Goal: Communication & Community: Answer question/provide support

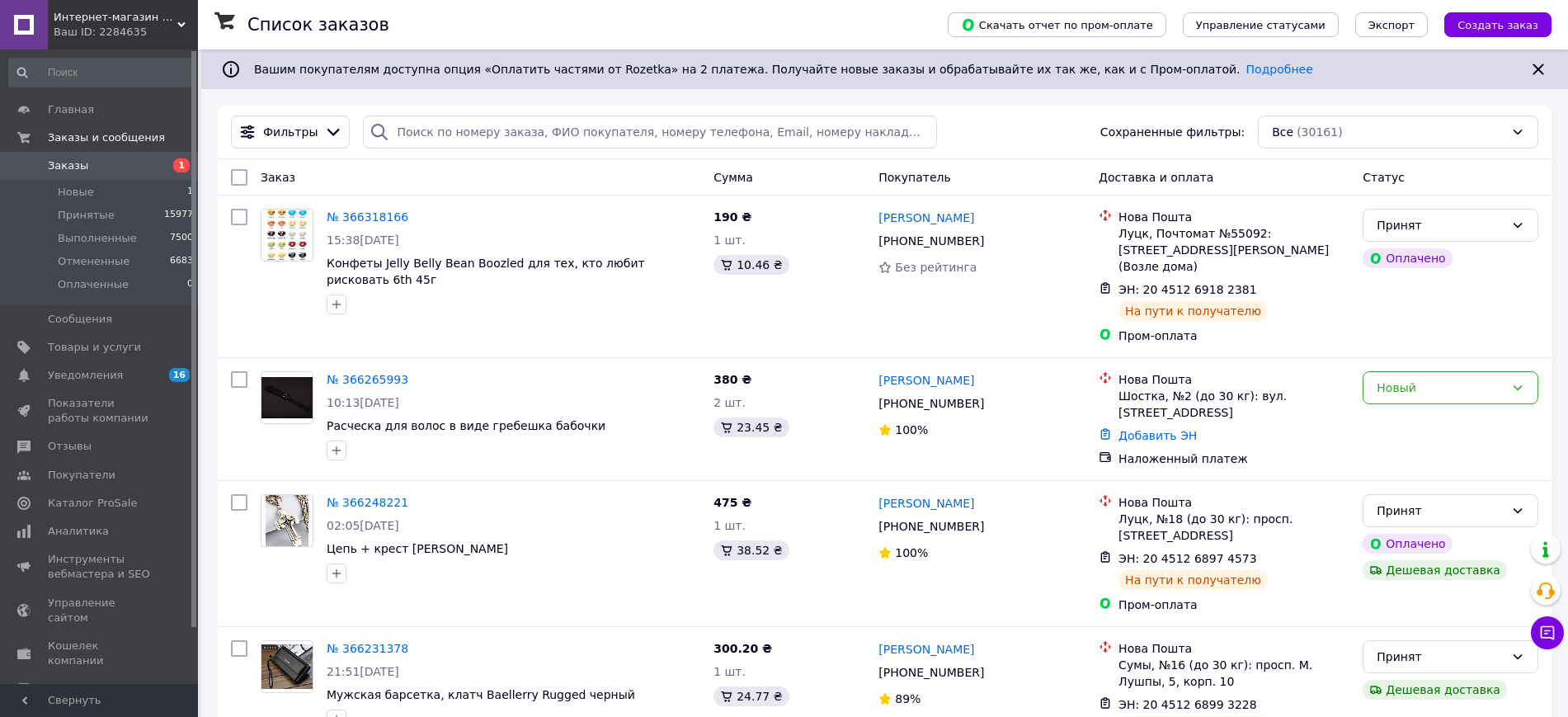
click at [121, 14] on span "Интернет-магазин "VTRENDI"" at bounding box center [116, 17] width 124 height 15
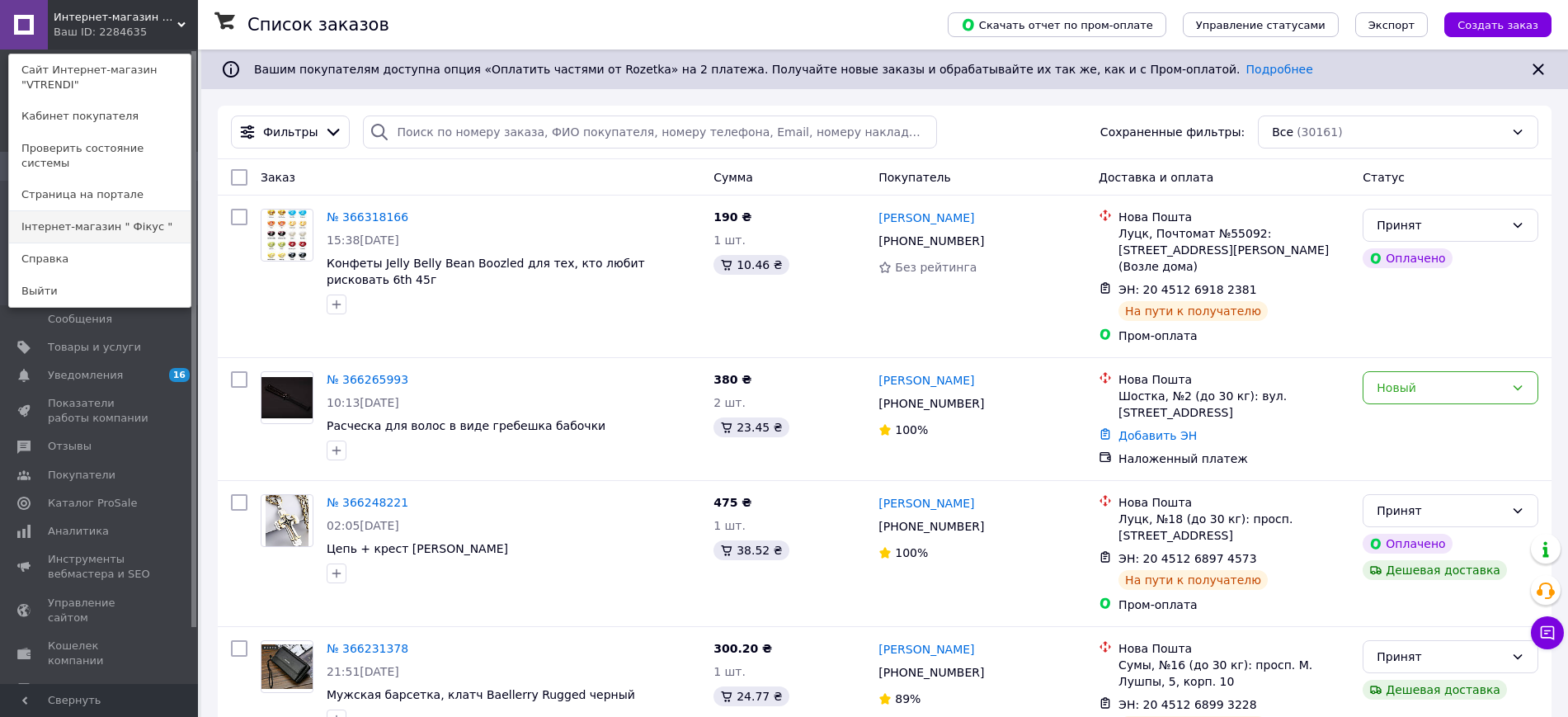
click at [81, 212] on link "Інтернет-магазин " Фікус "" at bounding box center [99, 227] width 182 height 31
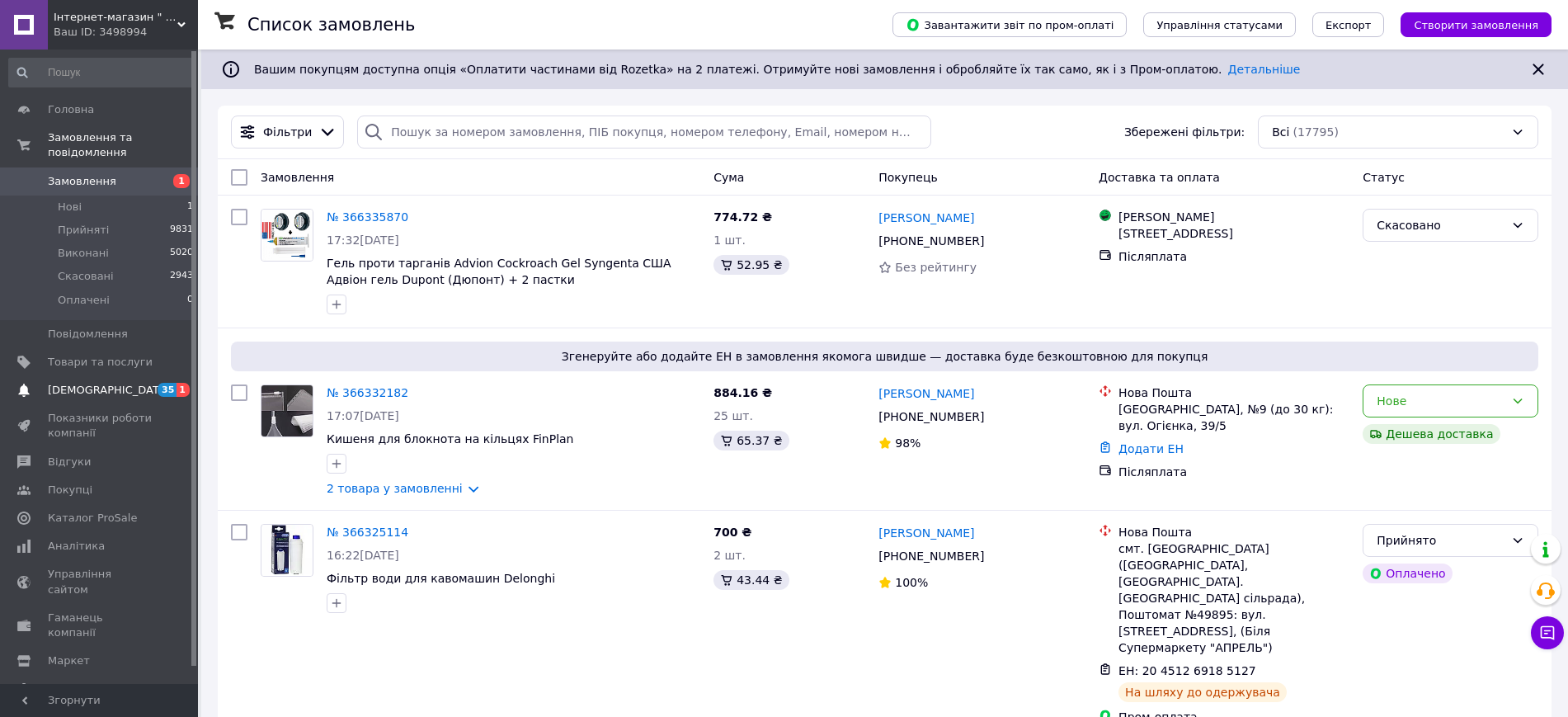
click at [117, 383] on span "Сповіщення" at bounding box center [100, 390] width 104 height 15
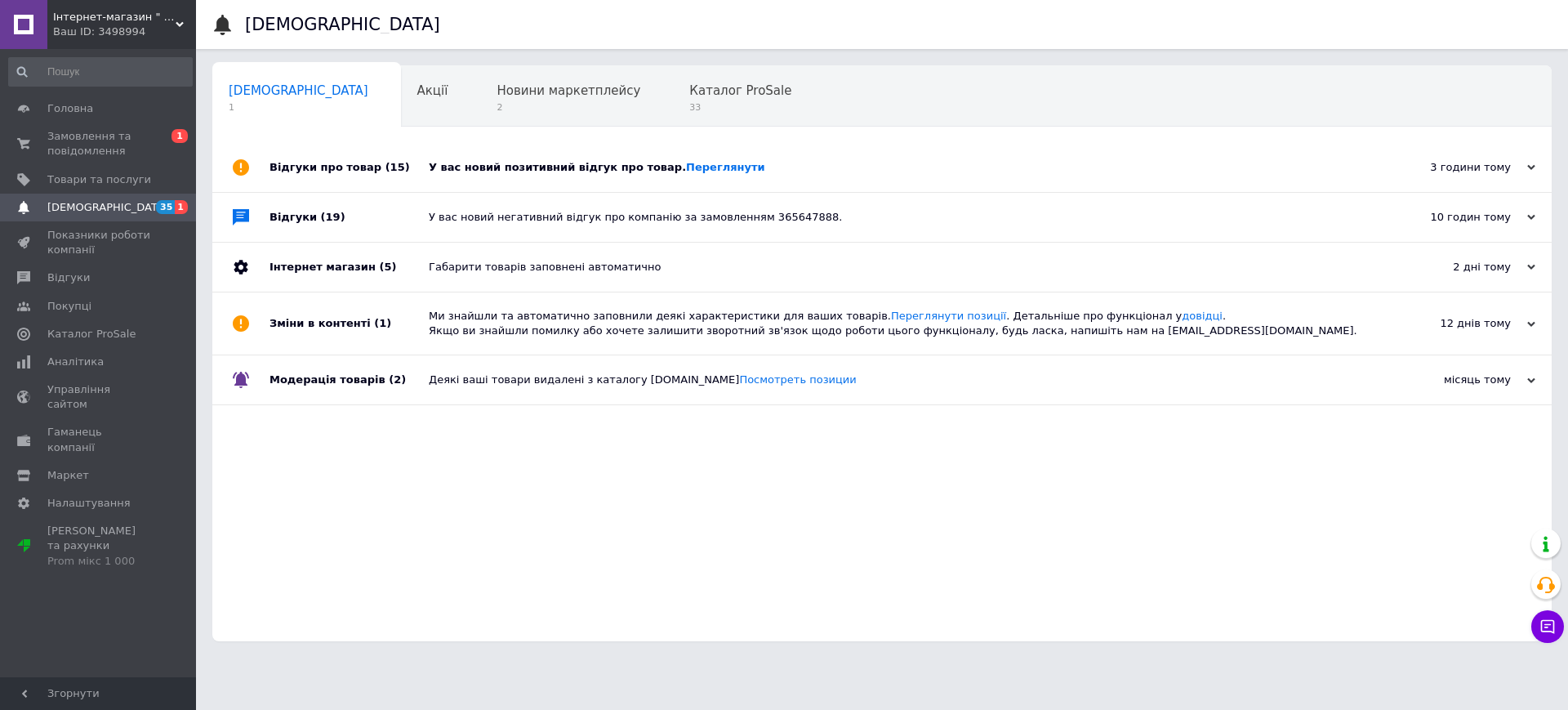
click at [828, 162] on div "У вас новий позитивний відгук про товар. Переглянути" at bounding box center [900, 167] width 943 height 15
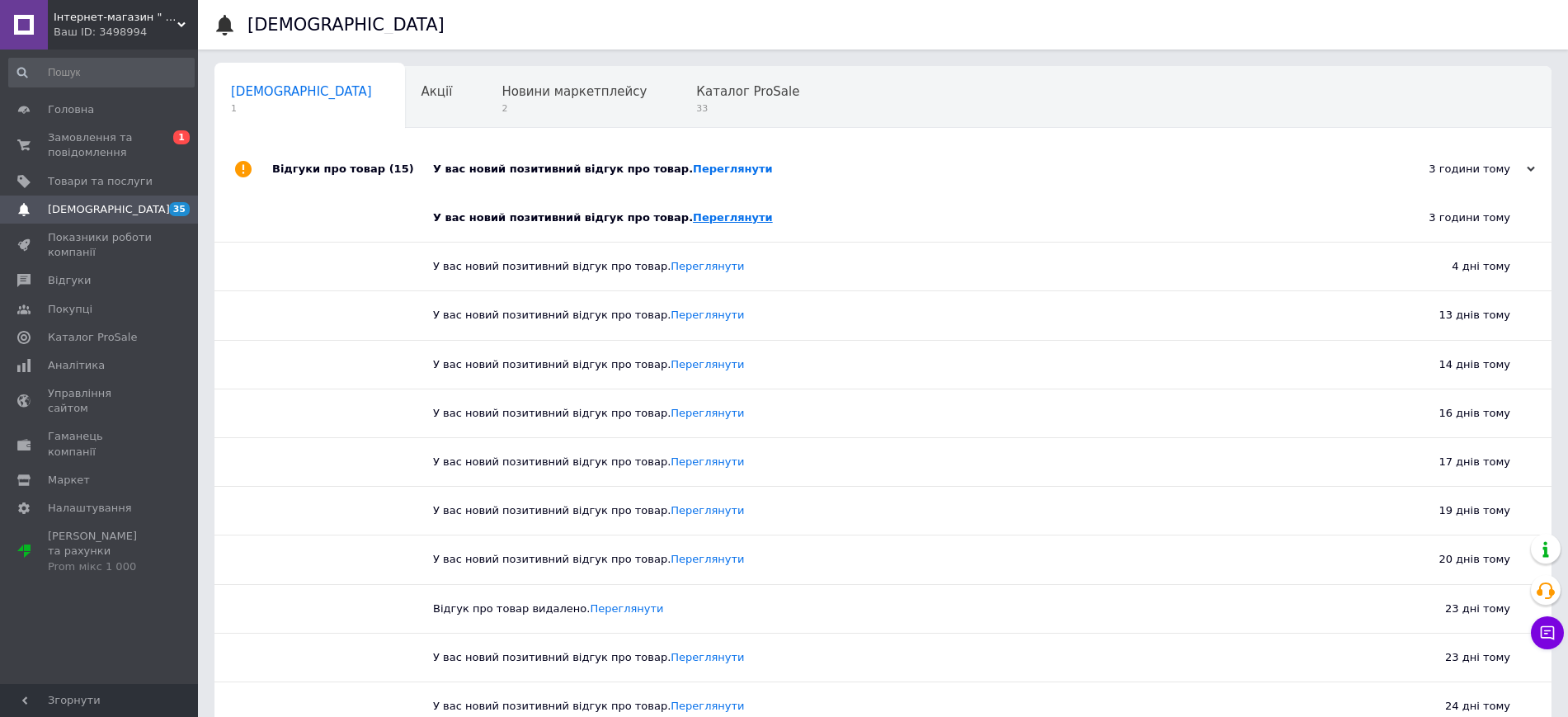
click at [693, 218] on link "Переглянути" at bounding box center [733, 218] width 80 height 12
click at [70, 281] on span "Відгуки" at bounding box center [69, 280] width 43 height 15
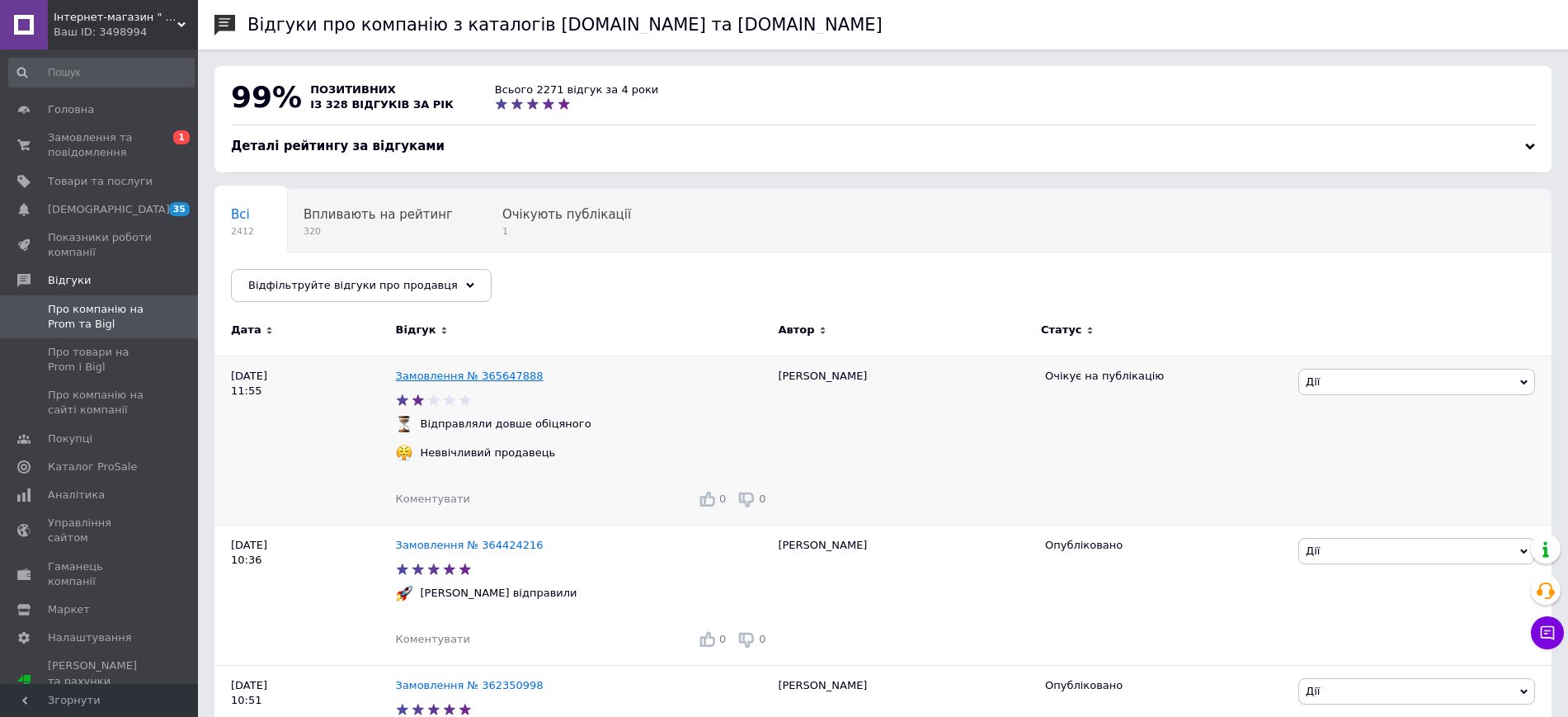
click at [467, 378] on link "Замовлення № 365647888" at bounding box center [470, 376] width 148 height 12
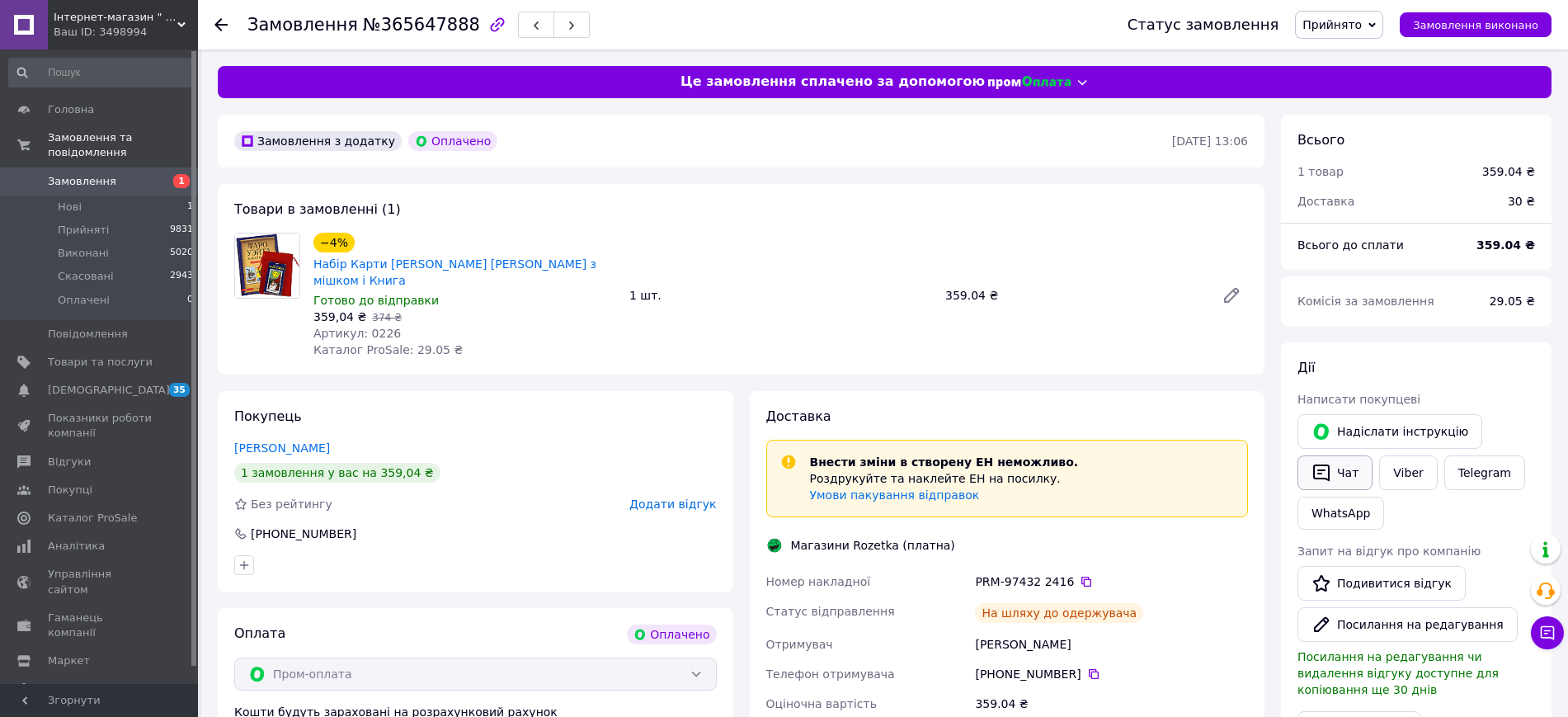
click at [1330, 469] on icon "button" at bounding box center [1321, 472] width 20 height 20
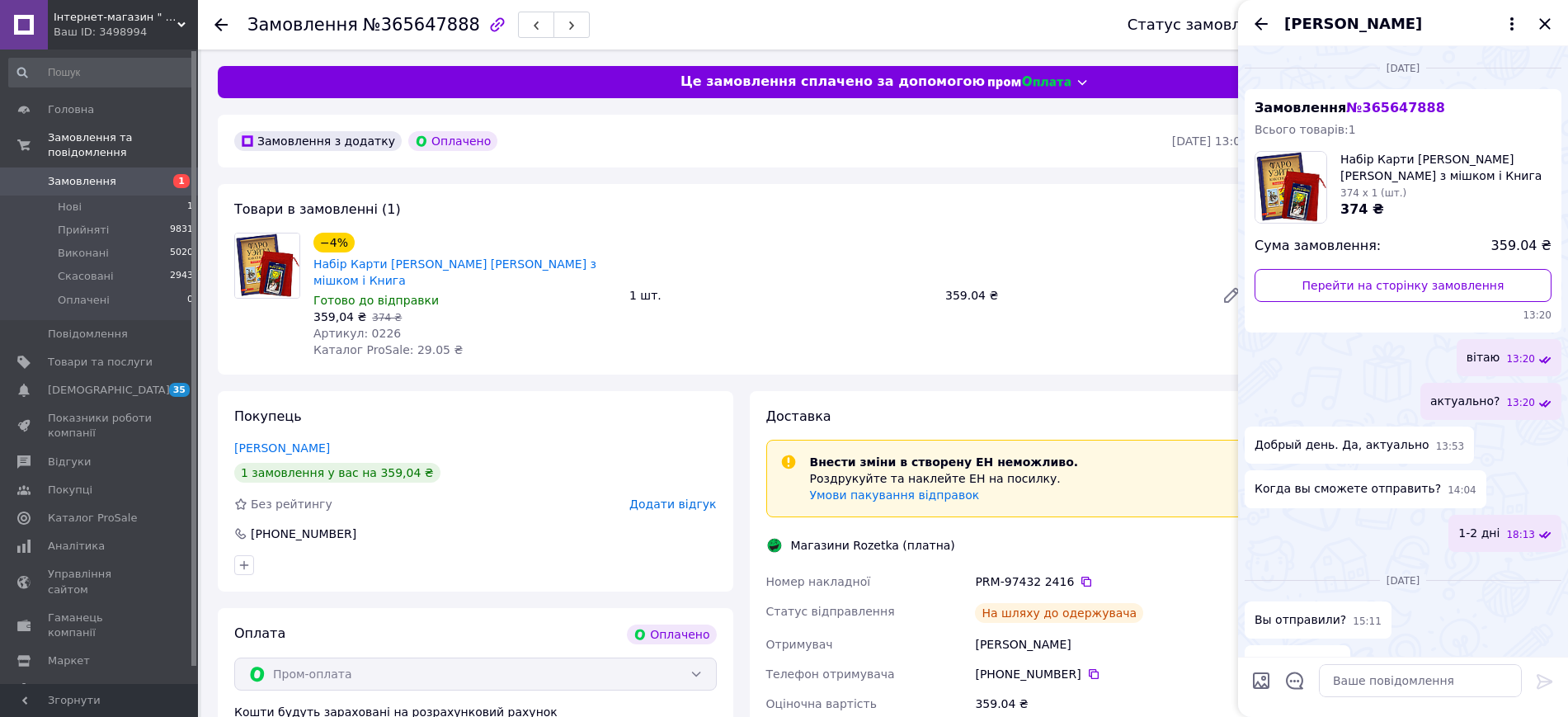
scroll to position [76, 0]
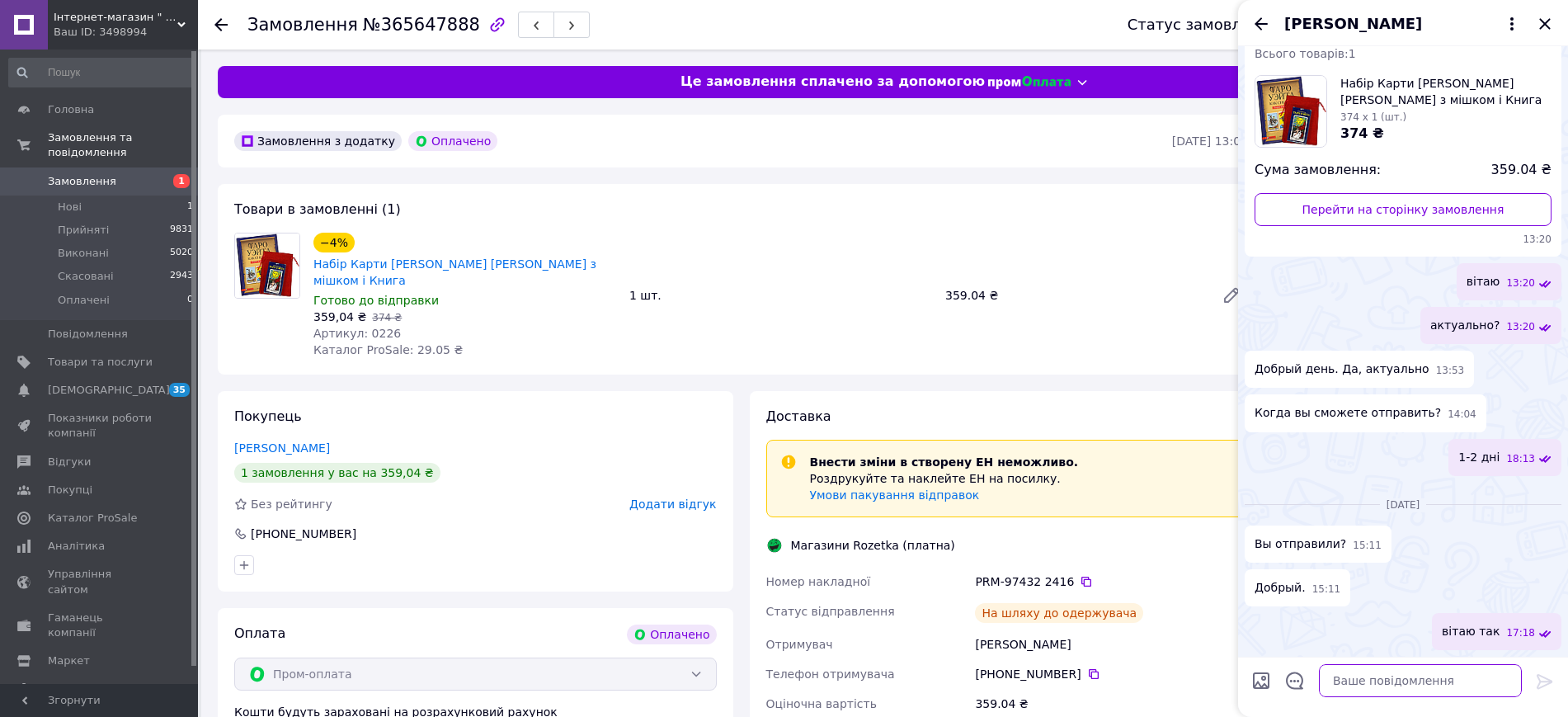
click at [1363, 675] on textarea at bounding box center [1420, 680] width 203 height 33
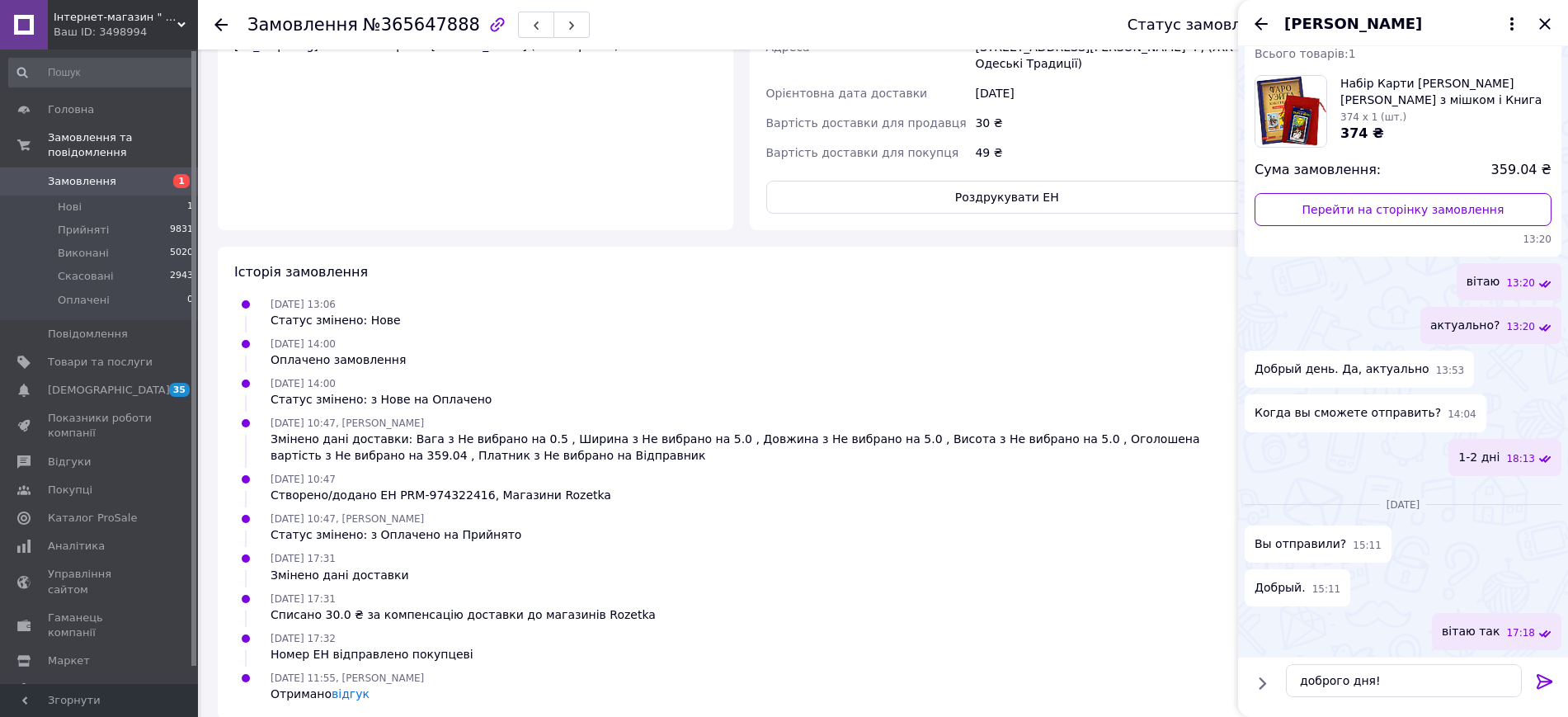
click at [535, 295] on div "08.10.2025 13:06 Статус змінено: Нове" at bounding box center [741, 312] width 1027 height 33
drag, startPoint x: 1414, startPoint y: 684, endPoint x: 1410, endPoint y: 673, distance: 11.7
click at [1412, 680] on textarea "доброго дня!" at bounding box center [1404, 680] width 236 height 33
type textarea "доброго дня! вам як обіцяли так і відправили"
click at [1543, 677] on icon at bounding box center [1545, 681] width 20 height 20
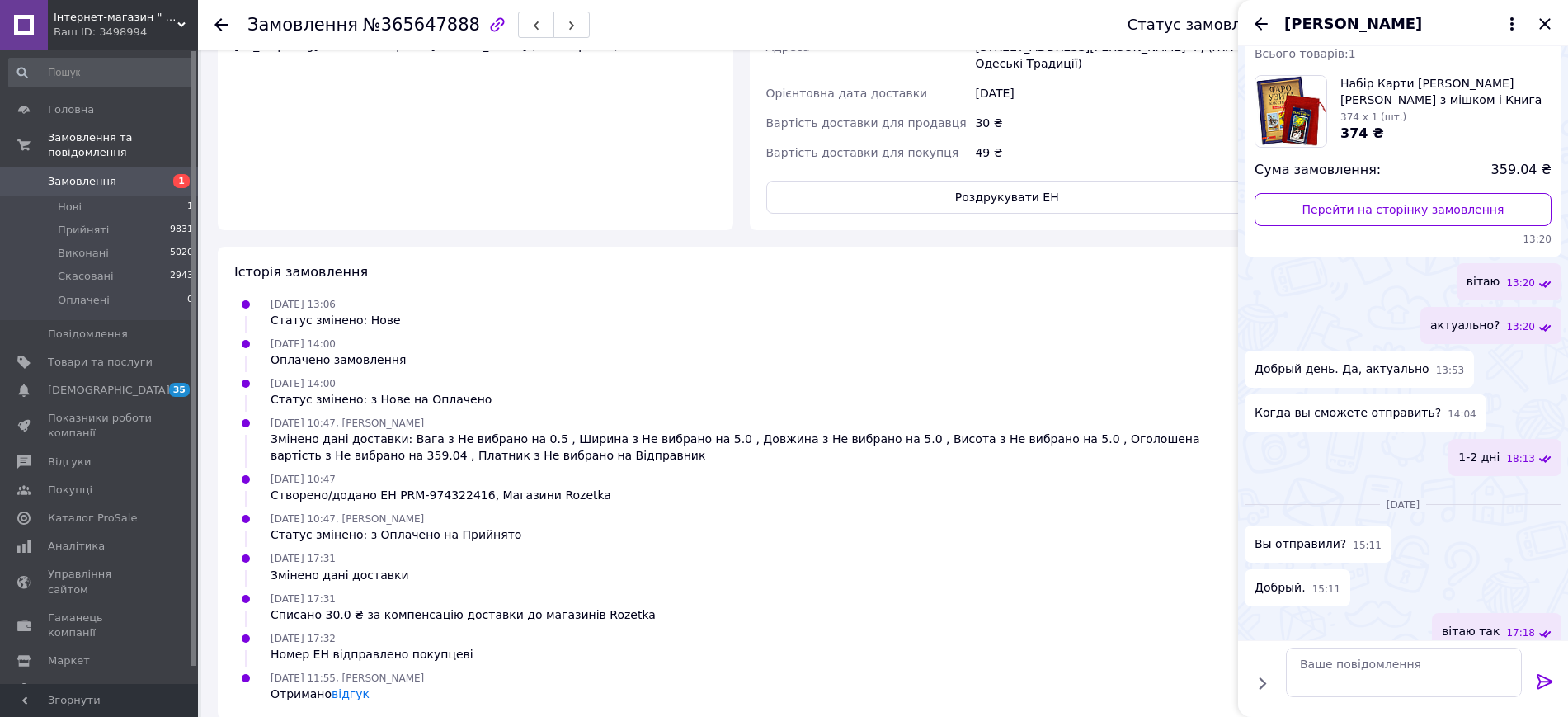
scroll to position [196, 0]
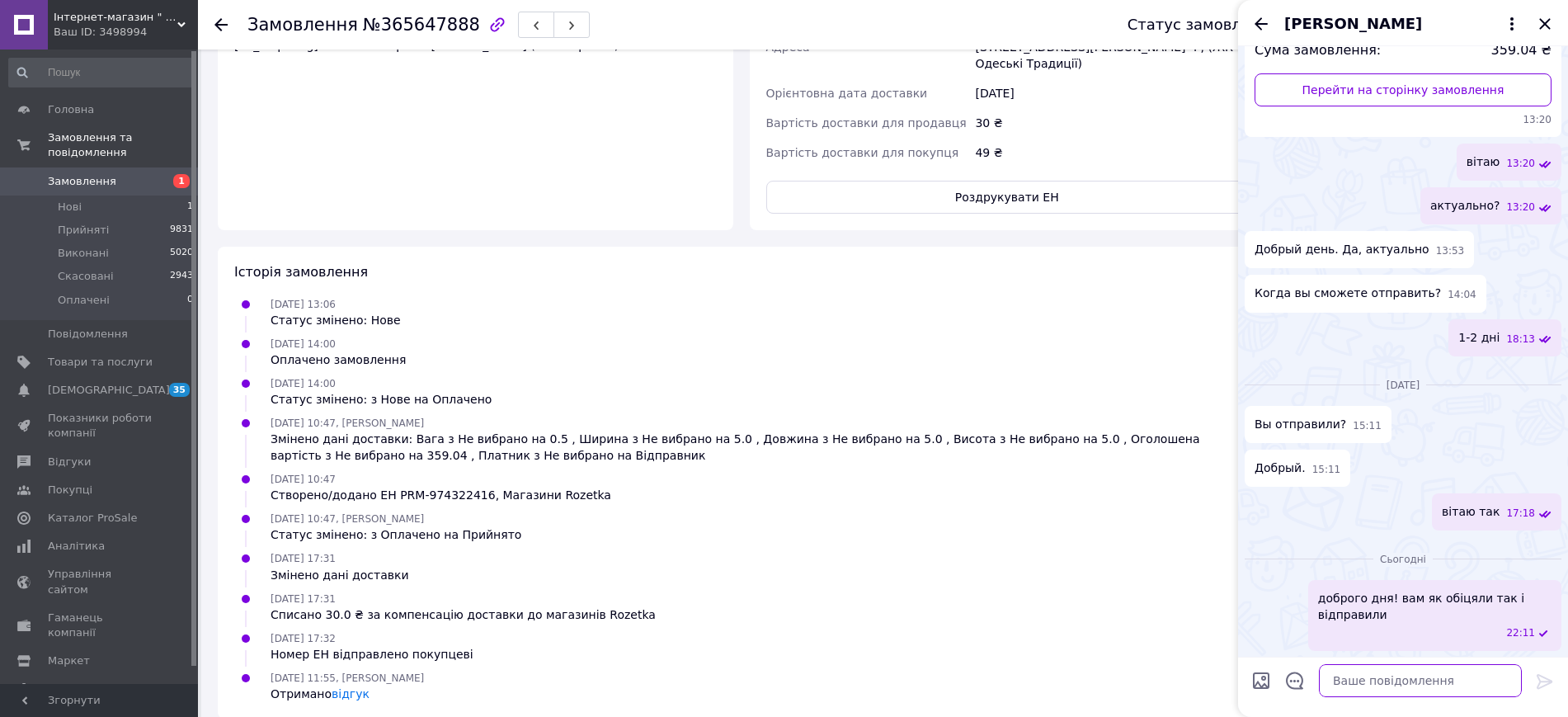
click at [1381, 675] on textarea at bounding box center [1420, 680] width 203 height 33
type textarea "в"
click at [1375, 682] on textarea "і в чому не відчивість?" at bounding box center [1404, 680] width 236 height 33
click at [1385, 680] on textarea "і в чому не віччивість?" at bounding box center [1404, 680] width 236 height 33
type textarea "і в чому не віччтливість?"
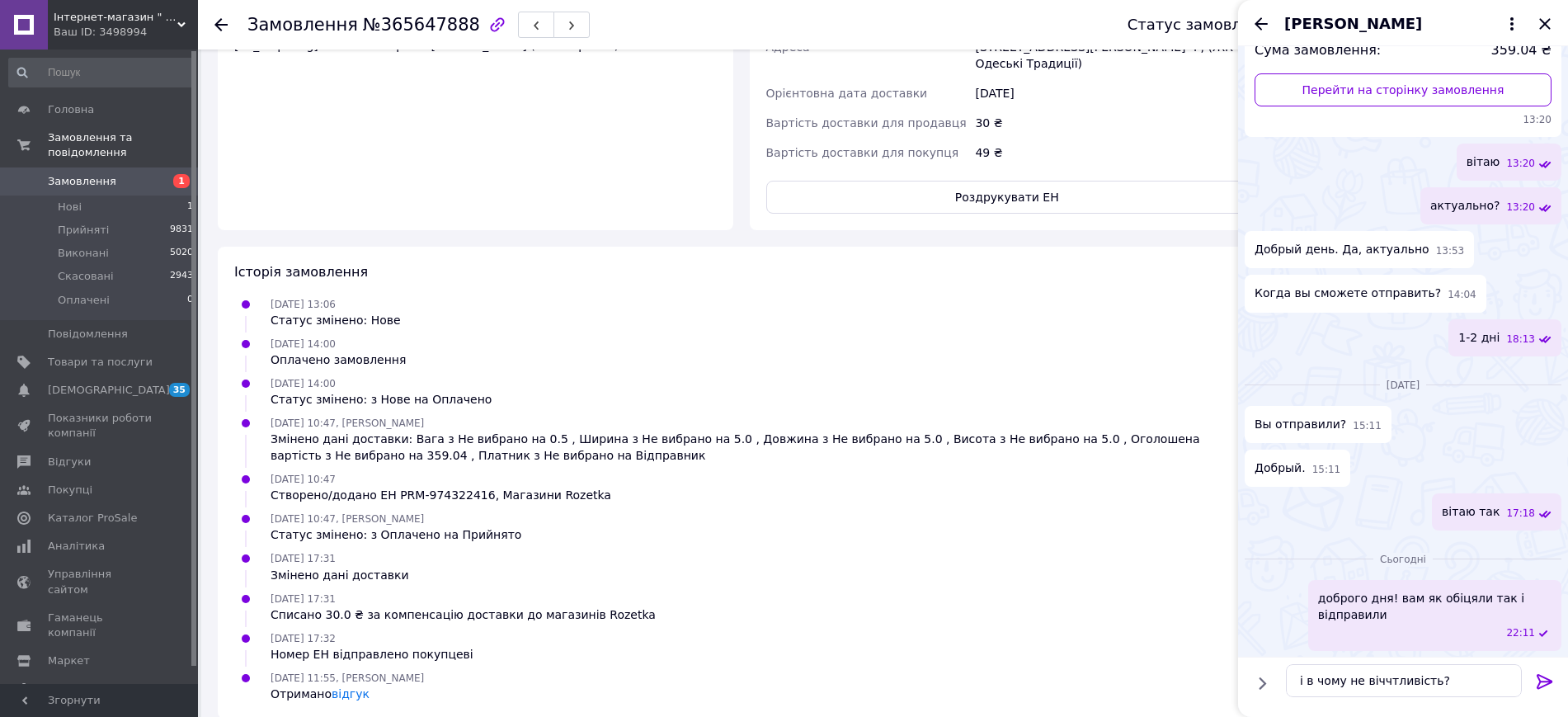
click at [1545, 680] on icon at bounding box center [1545, 681] width 16 height 15
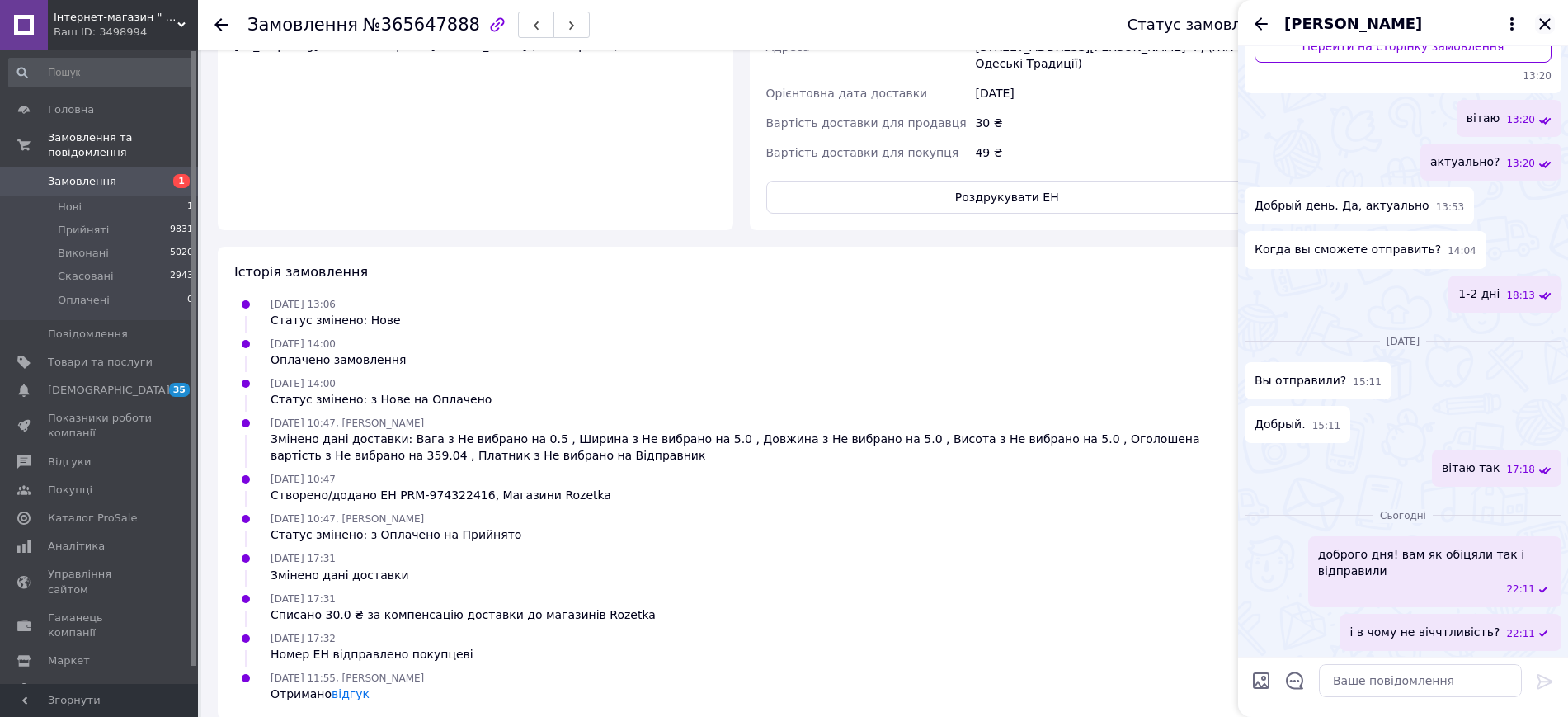
click at [1543, 23] on icon "Закрити" at bounding box center [1545, 23] width 20 height 20
